Goal: Information Seeking & Learning: Learn about a topic

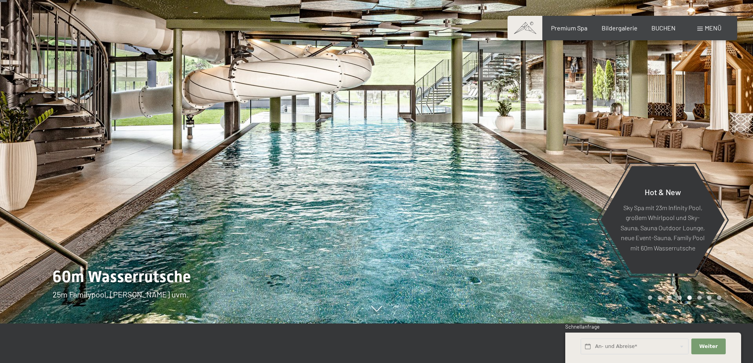
click at [557, 184] on div at bounding box center [565, 141] width 377 height 363
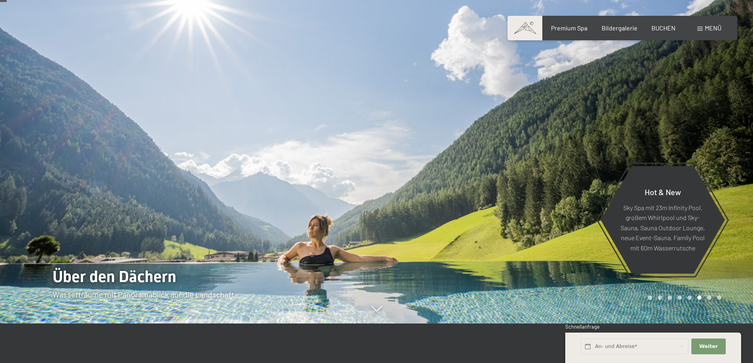
click at [557, 184] on div at bounding box center [565, 141] width 377 height 363
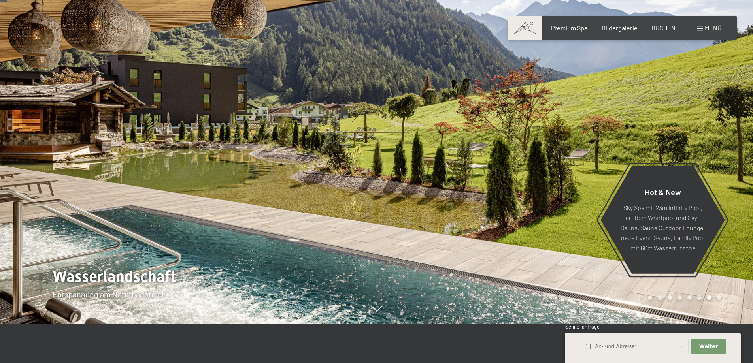
click at [557, 184] on div at bounding box center [565, 141] width 377 height 363
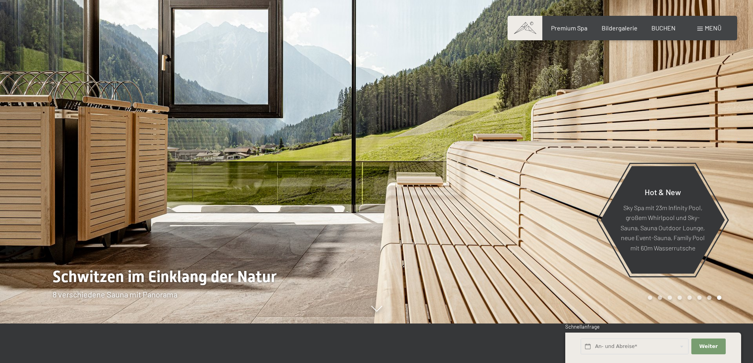
click at [557, 184] on div at bounding box center [565, 141] width 377 height 363
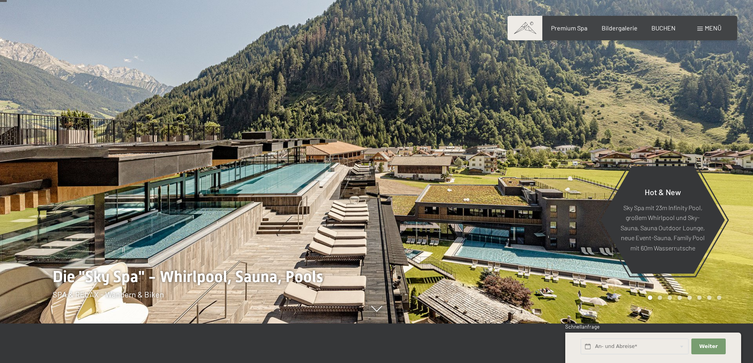
click at [557, 184] on div at bounding box center [565, 141] width 377 height 363
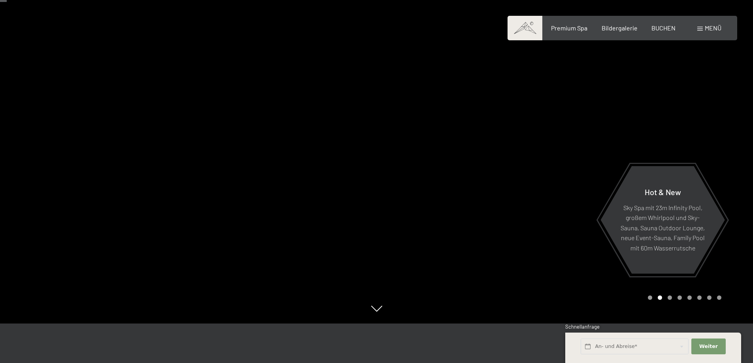
click at [557, 184] on div at bounding box center [565, 141] width 377 height 363
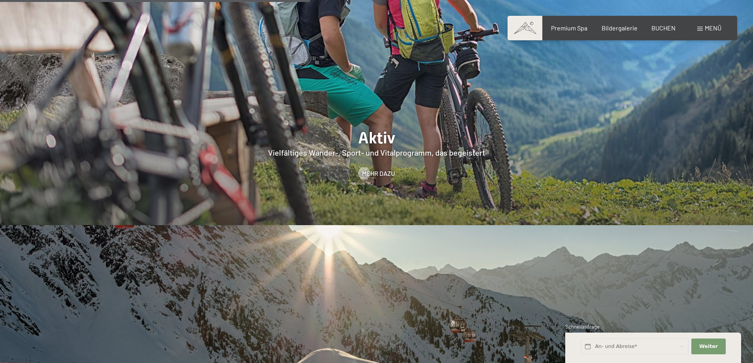
scroll to position [1818, 0]
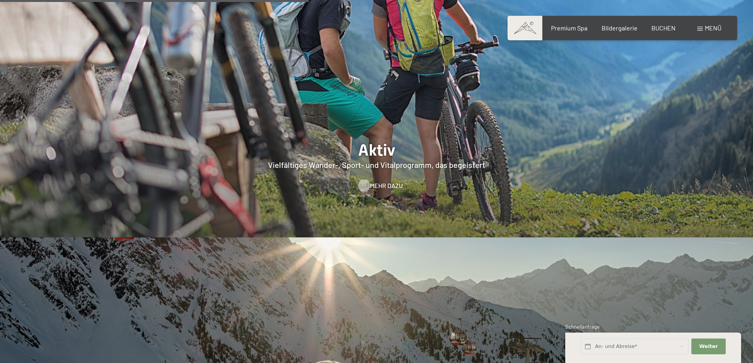
click at [372, 181] on span "Mehr dazu" at bounding box center [386, 185] width 33 height 9
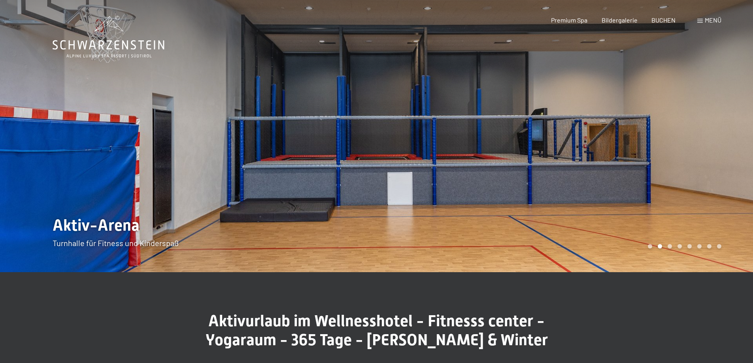
click at [173, 166] on div at bounding box center [188, 136] width 377 height 272
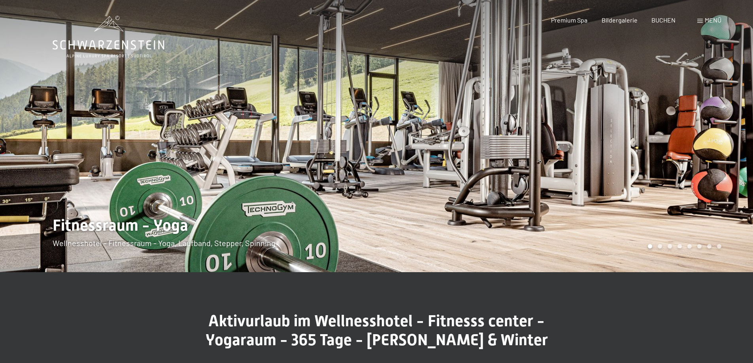
click at [204, 164] on div at bounding box center [188, 136] width 377 height 272
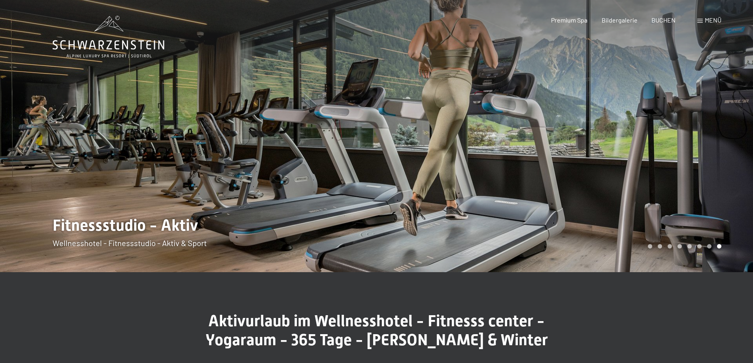
click at [396, 200] on div at bounding box center [565, 136] width 377 height 272
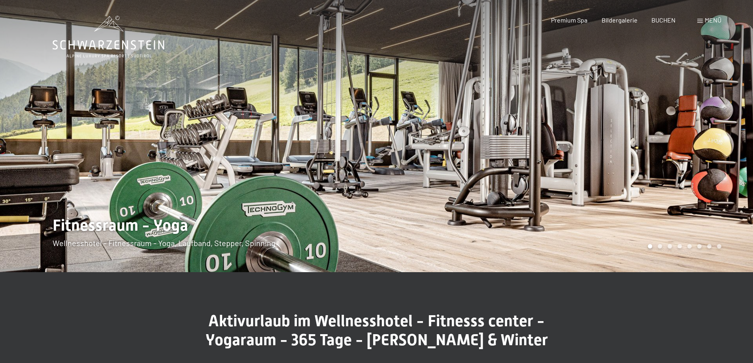
click at [396, 200] on div at bounding box center [565, 136] width 377 height 272
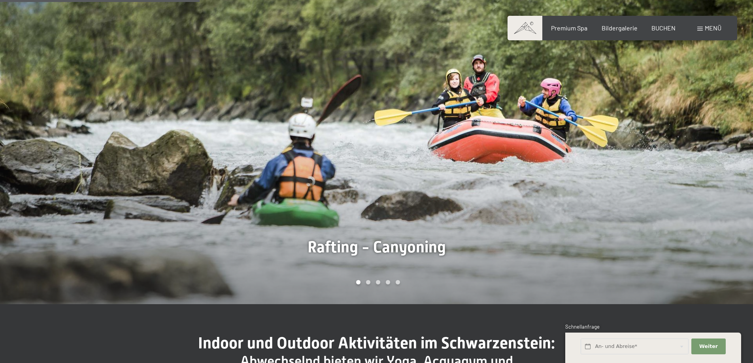
scroll to position [593, 0]
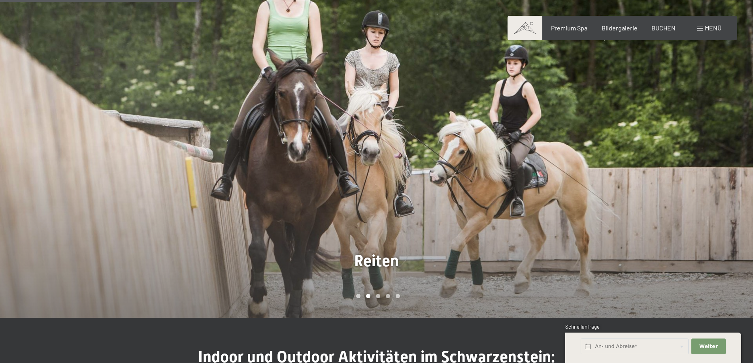
click at [534, 142] on div at bounding box center [565, 157] width 377 height 323
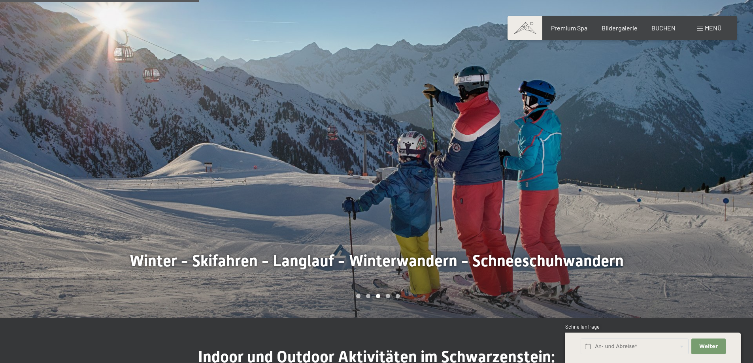
click at [534, 142] on div at bounding box center [565, 157] width 377 height 323
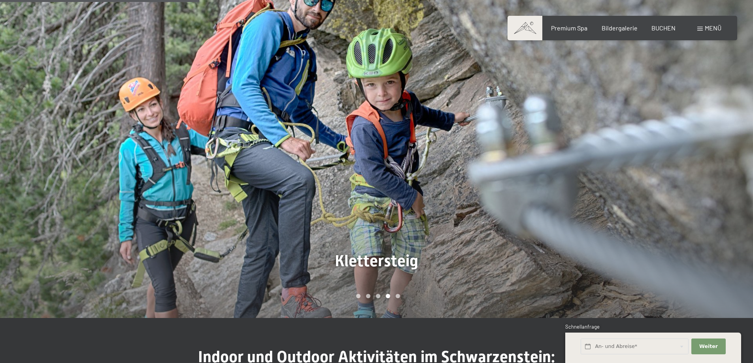
click at [534, 142] on div at bounding box center [565, 157] width 377 height 323
